Goal: Transaction & Acquisition: Download file/media

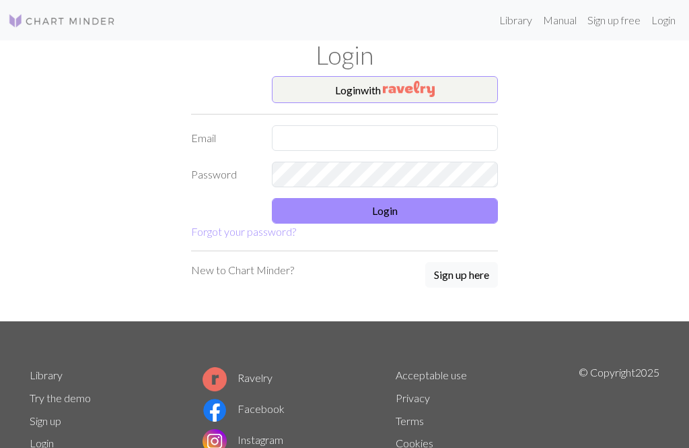
scroll to position [48, 0]
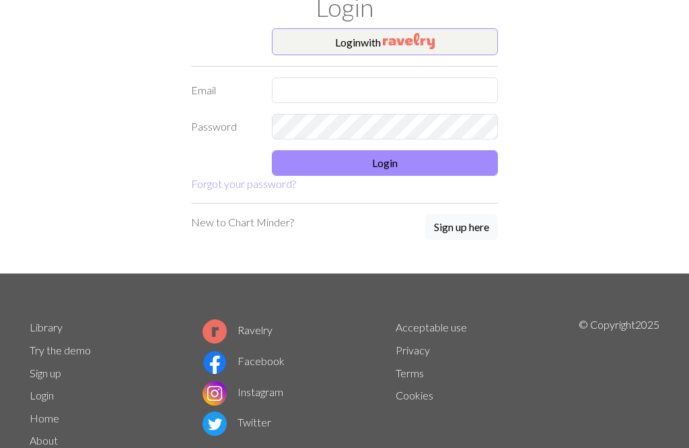
click at [394, 46] on img "button" at bounding box center [409, 41] width 52 height 16
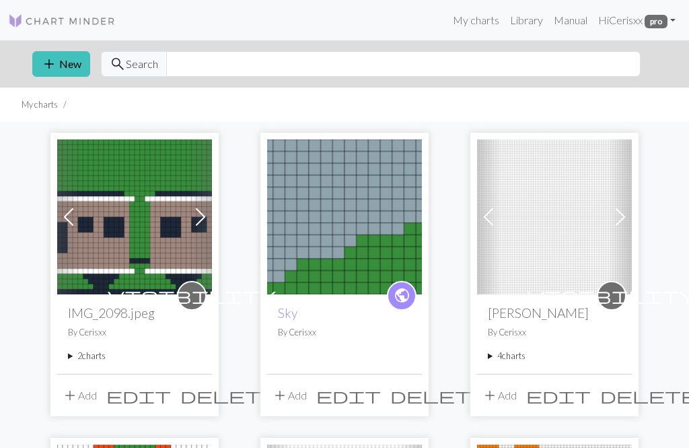
scroll to position [69, 0]
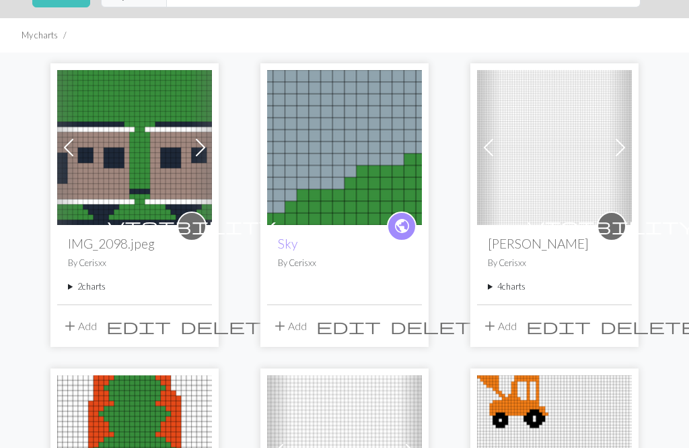
click at [85, 294] on div "visibility IMG_2098.jpeg By Cerisxx 2 charts Annie and Clarabel aug7 delete Cop…" at bounding box center [134, 264] width 155 height 79
click at [76, 281] on summary "2 charts" at bounding box center [134, 286] width 133 height 13
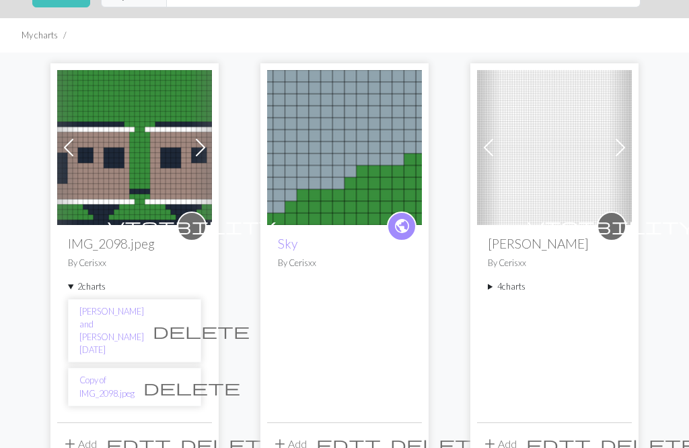
click at [118, 314] on link "Annie and Clarabel aug7" at bounding box center [111, 331] width 65 height 52
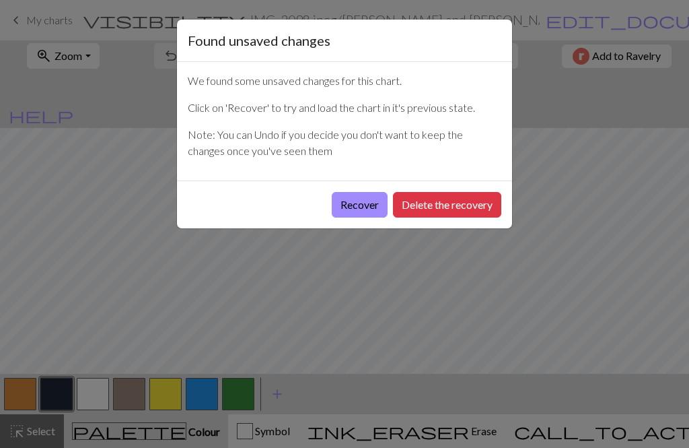
click at [358, 210] on button "Recover" at bounding box center [360, 205] width 56 height 26
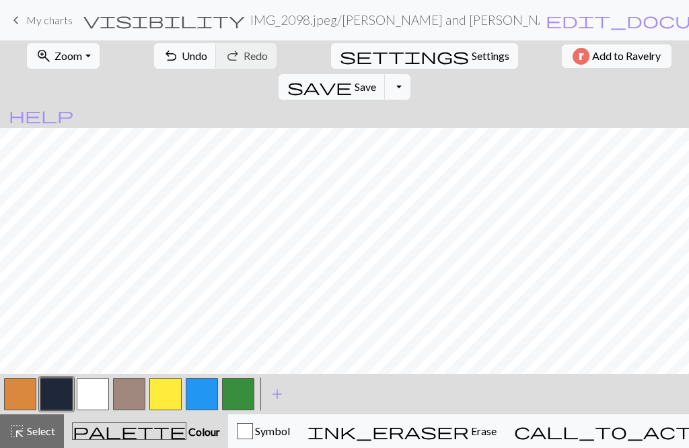
click at [411, 74] on button "Toggle Dropdown" at bounding box center [398, 87] width 26 height 26
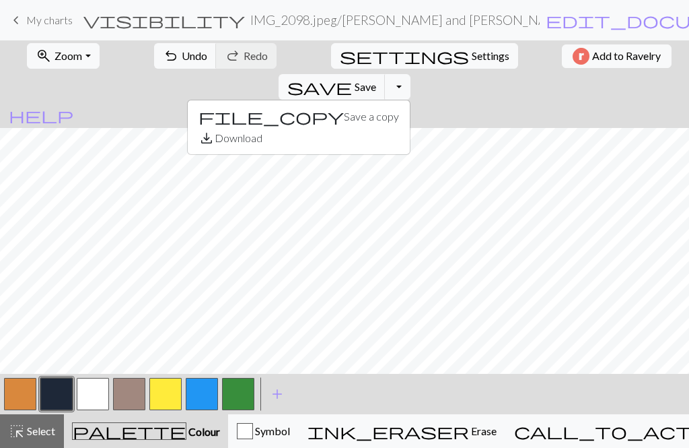
click at [410, 127] on button "save_alt Download" at bounding box center [299, 138] width 222 height 22
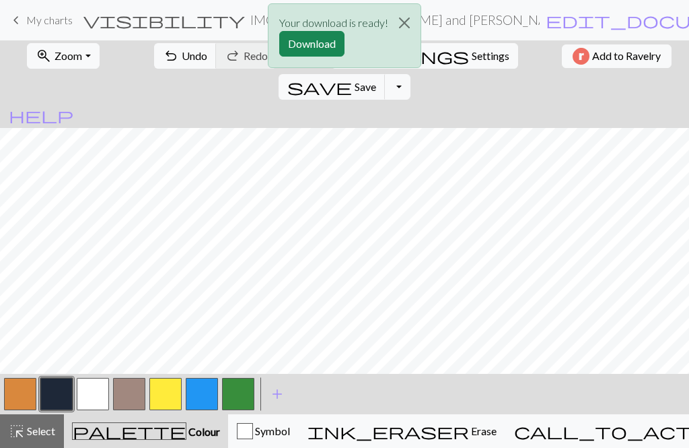
click at [314, 45] on button "Download" at bounding box center [311, 44] width 65 height 26
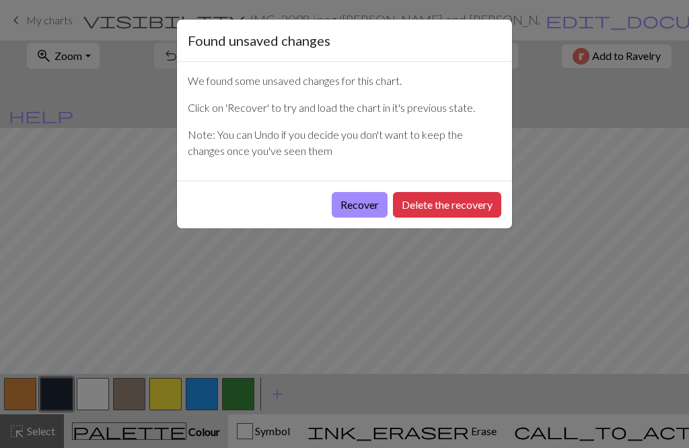
click at [352, 212] on button "Recover" at bounding box center [360, 205] width 56 height 26
